Goal: Information Seeking & Learning: Find specific fact

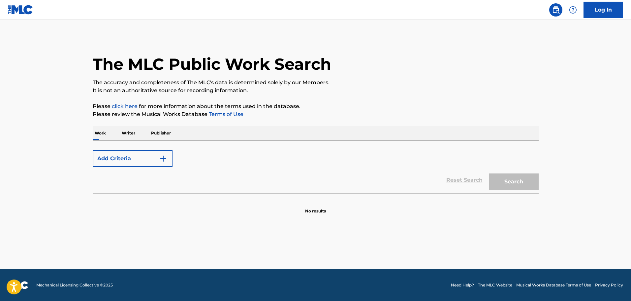
click at [155, 149] on form "Add Criteria Reset Search Search" at bounding box center [316, 170] width 446 height 46
click at [150, 152] on button "Add Criteria" at bounding box center [133, 158] width 80 height 16
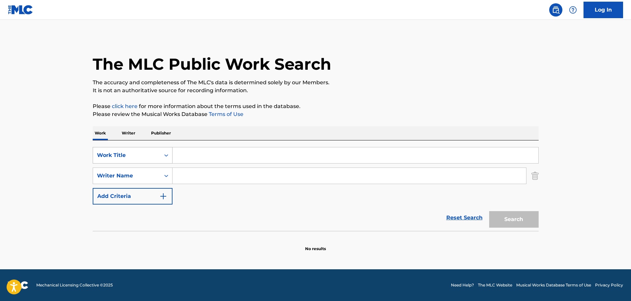
click at [148, 159] on div "Work Title" at bounding box center [126, 155] width 59 height 8
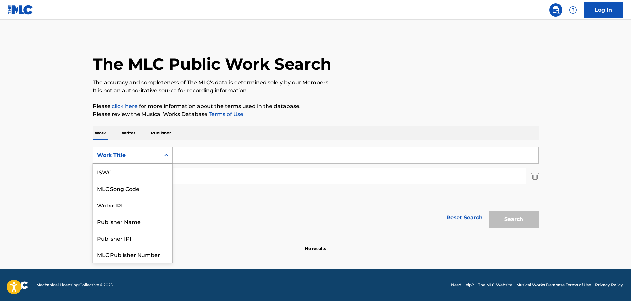
scroll to position [16, 0]
click at [145, 209] on div "Publisher Name" at bounding box center [132, 204] width 79 height 16
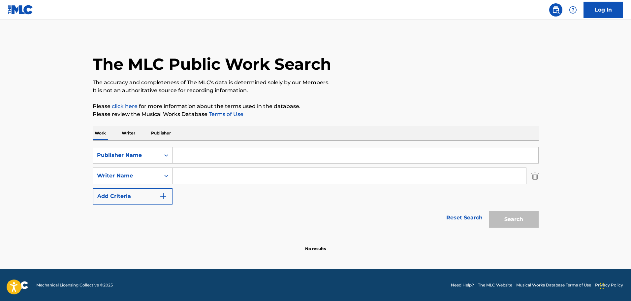
click at [191, 161] on input "Search Form" at bounding box center [356, 155] width 366 height 16
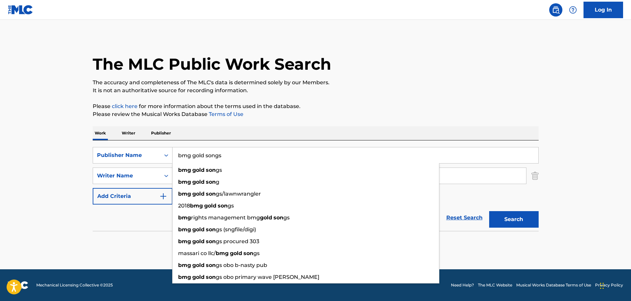
type input "bmg gold songs"
click at [489, 211] on button "Search" at bounding box center [513, 219] width 49 height 16
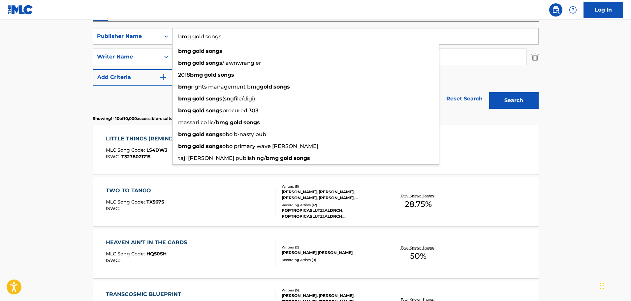
scroll to position [132, 0]
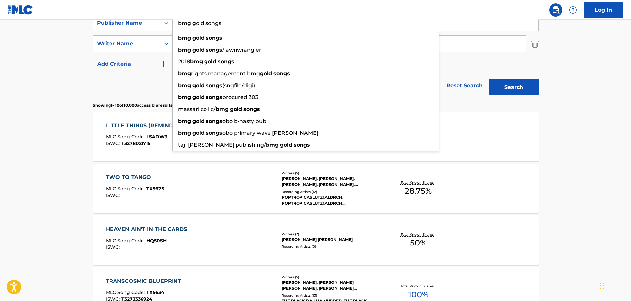
click at [211, 198] on div "TWO TO TANGO MLC Song Code : TX567S ISWC :" at bounding box center [191, 188] width 170 height 30
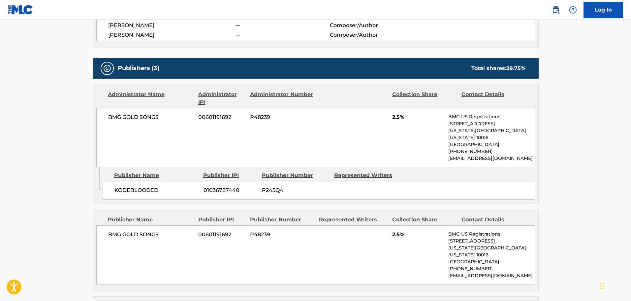
scroll to position [297, 0]
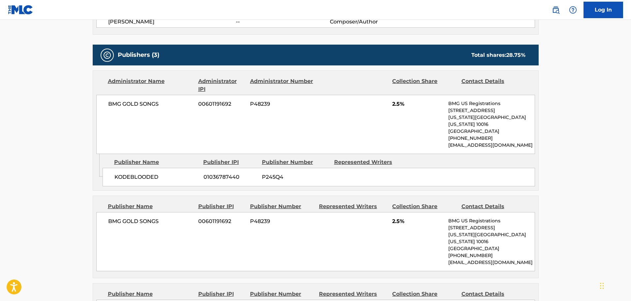
click at [228, 173] on span "01036787440" at bounding box center [230, 177] width 53 height 8
click at [295, 168] on div "KODEBLOODED 01036787440 P245Q4" at bounding box center [319, 177] width 433 height 18
click at [222, 105] on span "00601191692" at bounding box center [221, 104] width 47 height 8
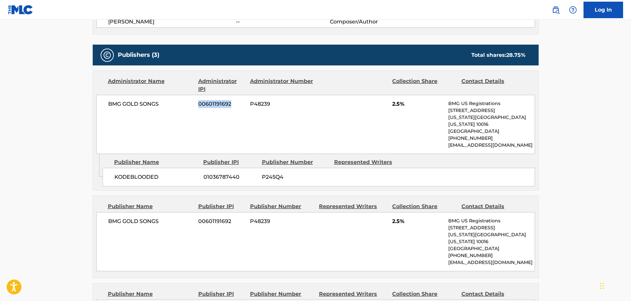
copy span "00601191692"
click at [256, 105] on span "P48239" at bounding box center [282, 104] width 64 height 8
copy span "P48239"
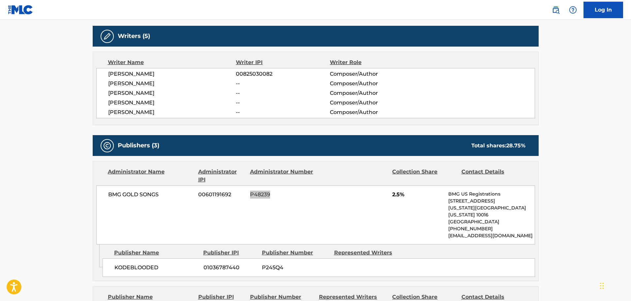
scroll to position [0, 0]
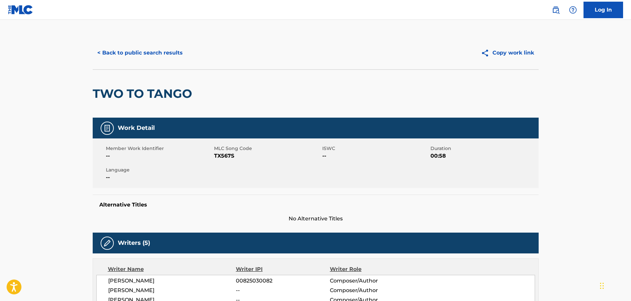
click at [111, 54] on button "< Back to public search results" at bounding box center [140, 53] width 95 height 16
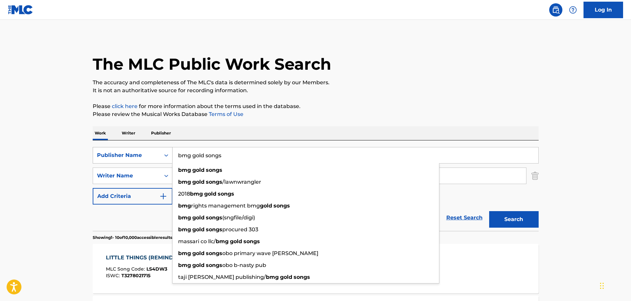
drag, startPoint x: 232, startPoint y: 157, endPoint x: 152, endPoint y: 153, distance: 79.6
click at [152, 153] on div "SearchWithCriteria44f42290-0539-4160-aa34-b068ad935357 Publisher Name bmg gold …" at bounding box center [316, 155] width 446 height 16
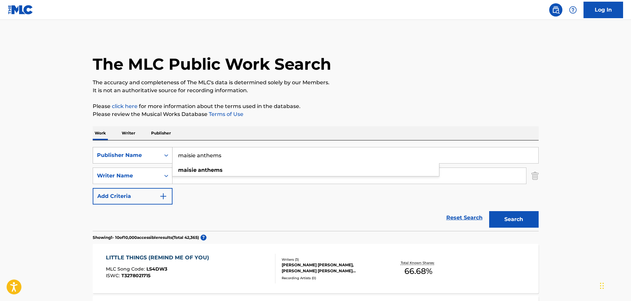
type input "maisie anthems"
click at [489, 211] on button "Search" at bounding box center [513, 219] width 49 height 16
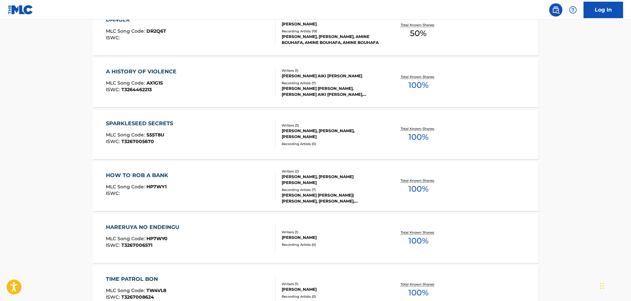
scroll to position [238, 0]
click at [220, 143] on div "SPARKLESEED SECRETS MLC Song Code : S55T8U ISWC : T3267005670" at bounding box center [191, 134] width 170 height 30
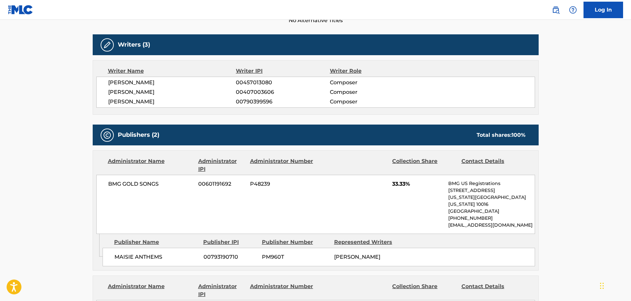
scroll to position [264, 0]
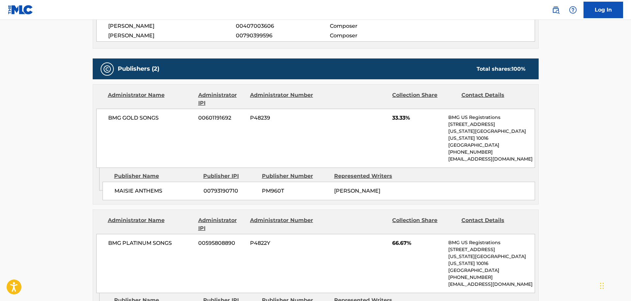
click at [233, 187] on span "00793190710" at bounding box center [230, 191] width 53 height 8
copy span "00793190710"
click at [273, 187] on span "PM960T" at bounding box center [295, 191] width 67 height 8
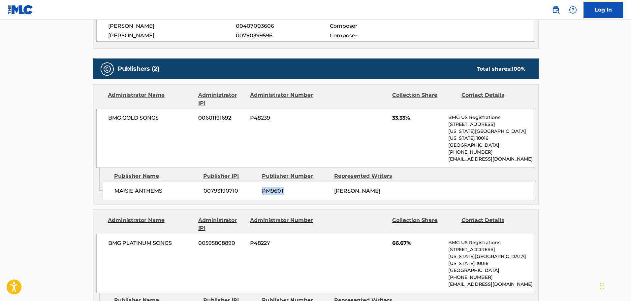
copy span "PM960T"
